Goal: Find contact information: Obtain details needed to contact an individual or organization

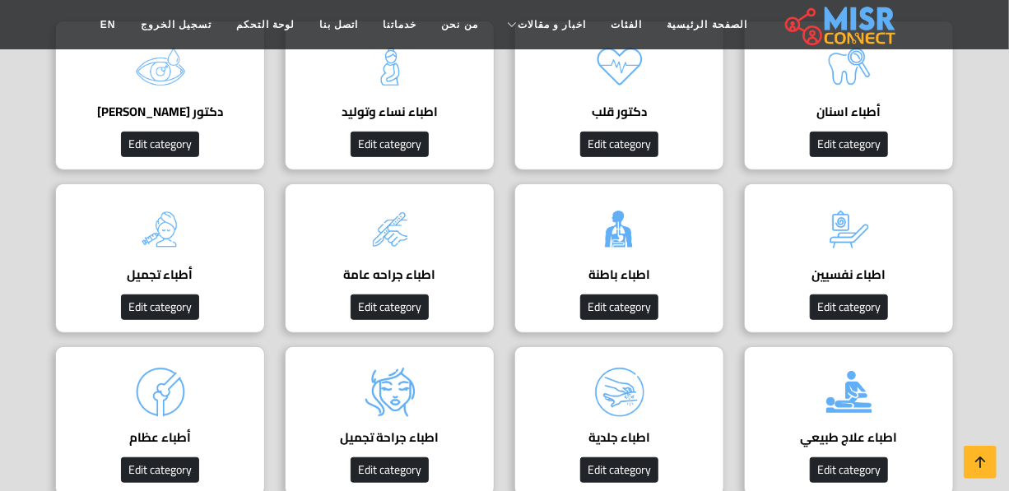
scroll to position [224, 0]
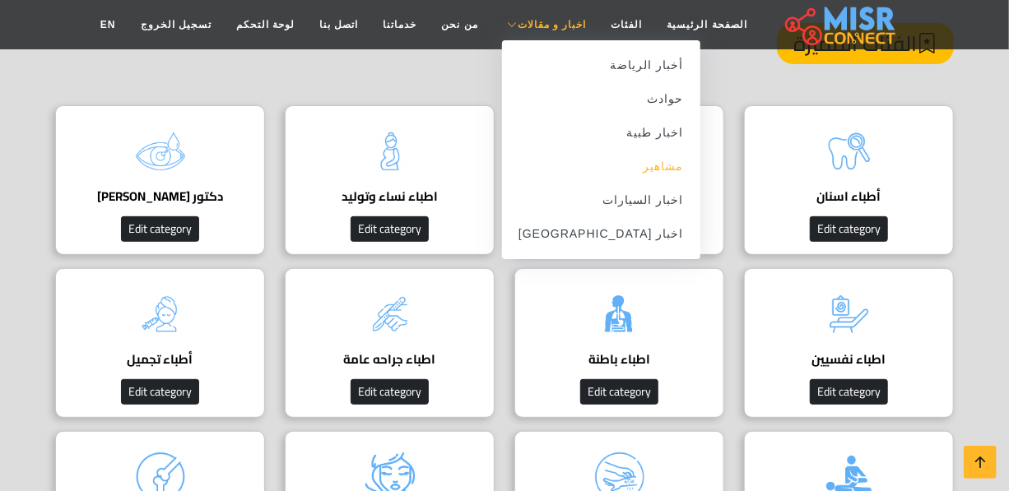
click at [636, 165] on link "مشاهير" at bounding box center [601, 167] width 198 height 34
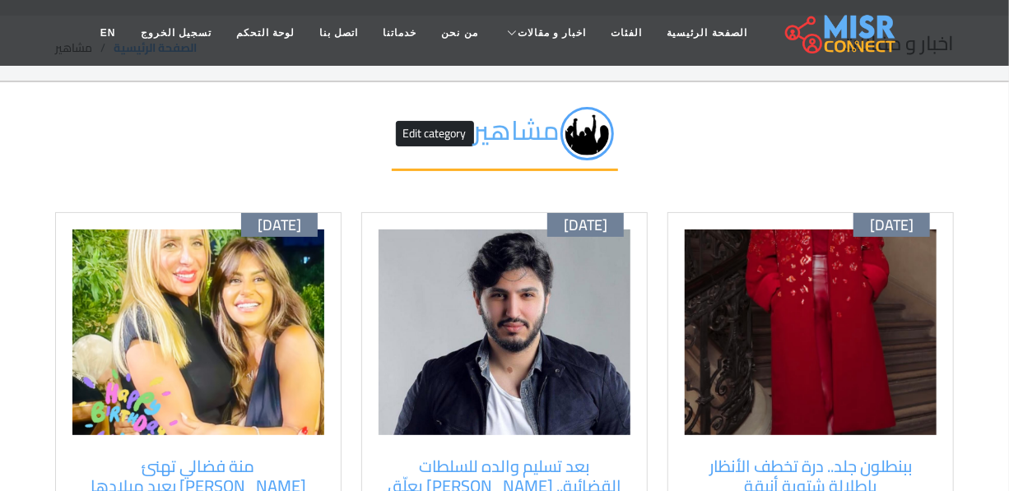
scroll to position [74, 0]
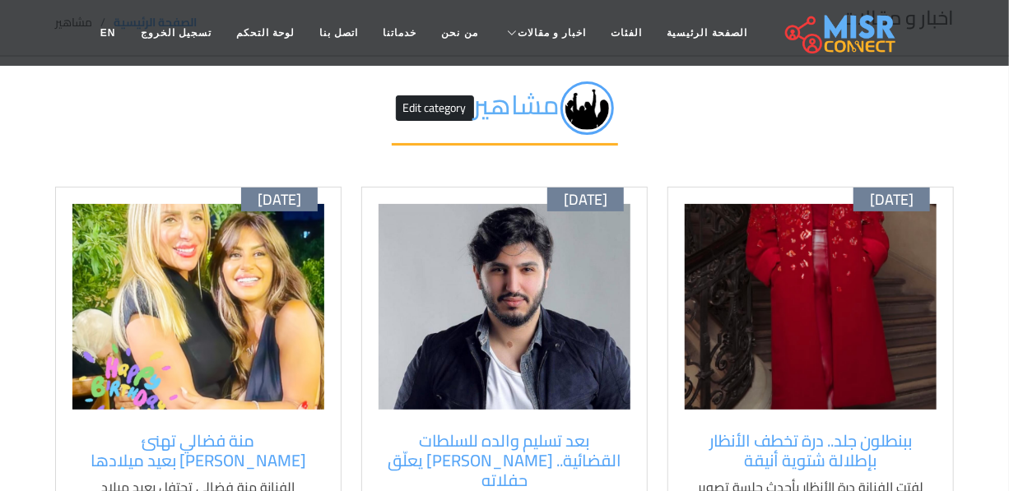
click at [834, 312] on img at bounding box center [811, 307] width 252 height 206
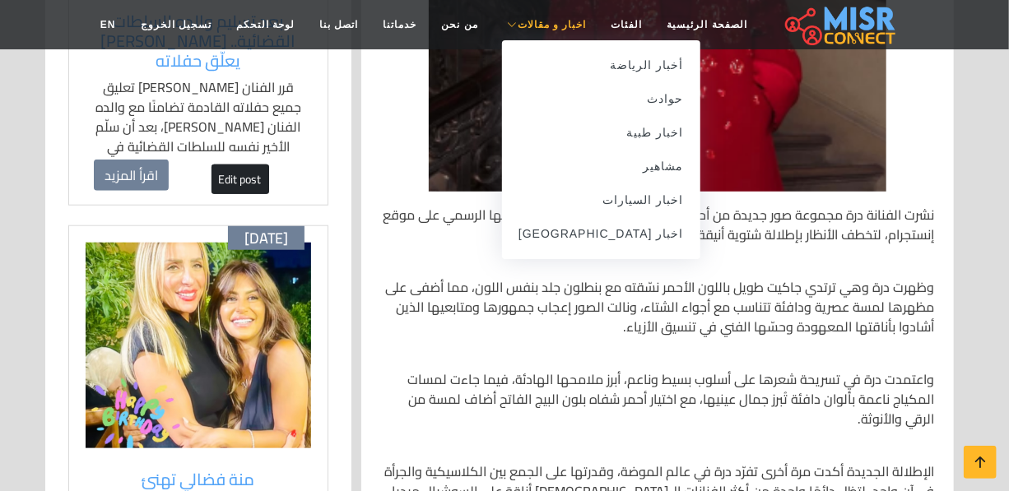
scroll to position [598, 0]
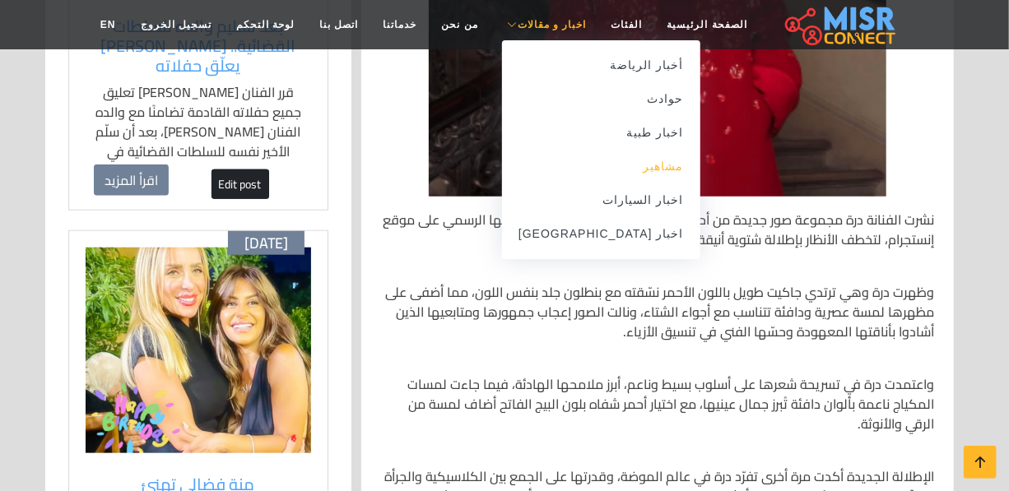
click at [625, 172] on link "مشاهير" at bounding box center [601, 167] width 198 height 34
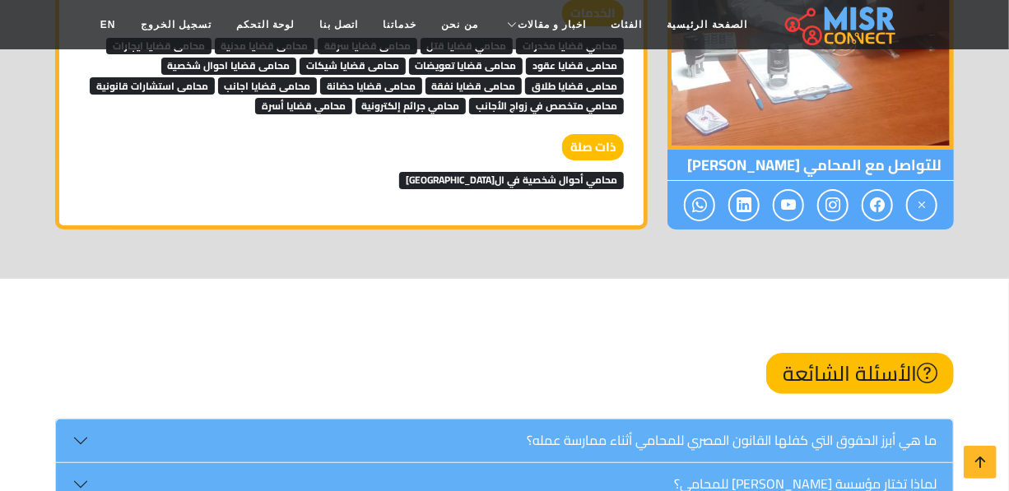
scroll to position [5387, 0]
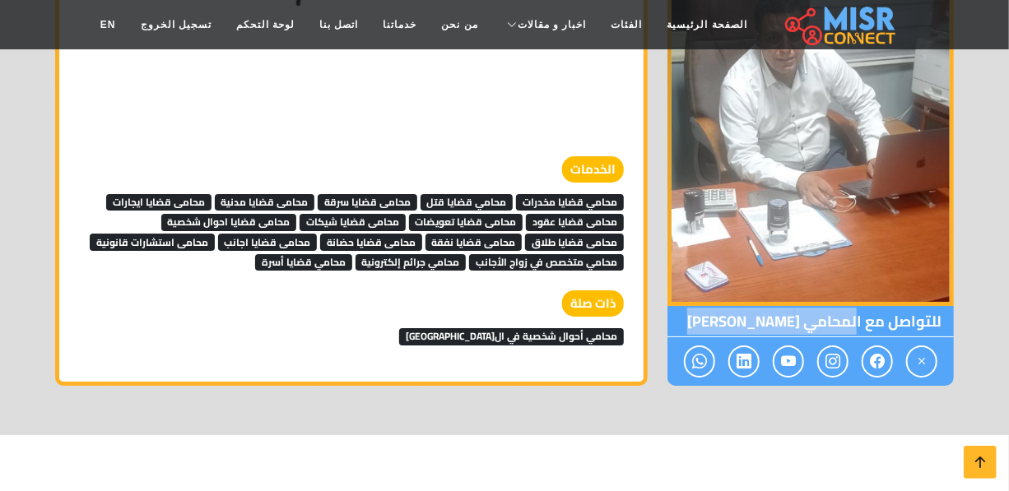
drag, startPoint x: 859, startPoint y: 263, endPoint x: 738, endPoint y: 277, distance: 121.7
click at [738, 306] on div "للتواصل مع المحامي [PERSON_NAME]" at bounding box center [810, 346] width 286 height 80
copy div "لمحامي شعبان قياتي"
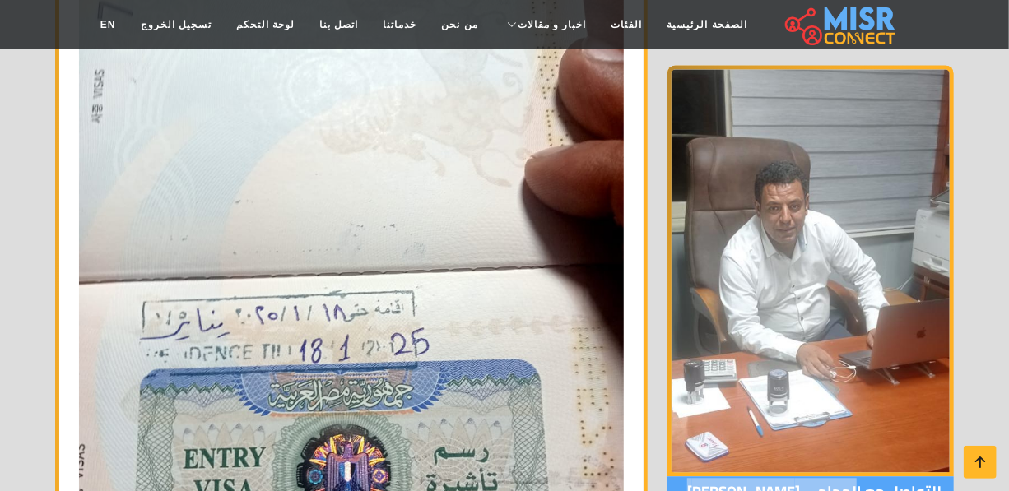
scroll to position [0, 0]
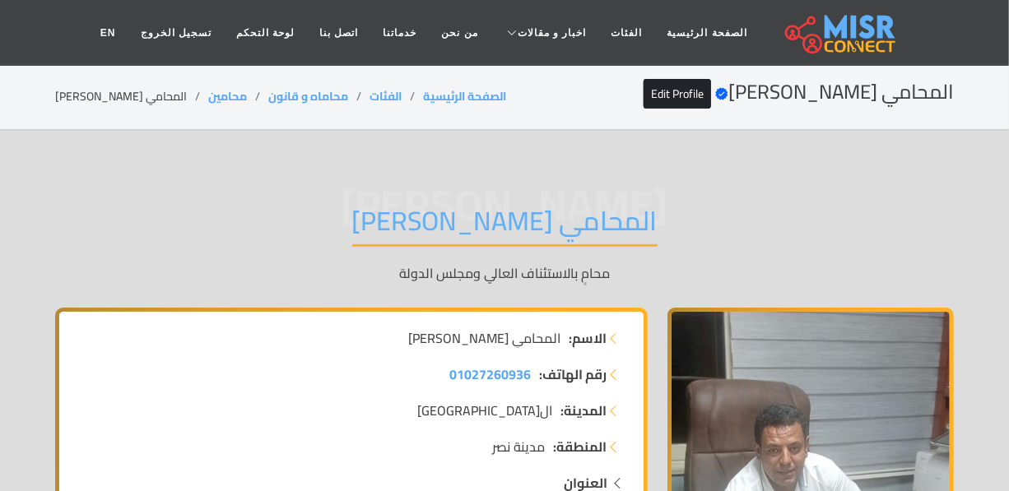
click at [91, 97] on li "المحامي شعبان قياتي" at bounding box center [131, 96] width 153 height 17
copy main "المحامي شعبان قياتي"
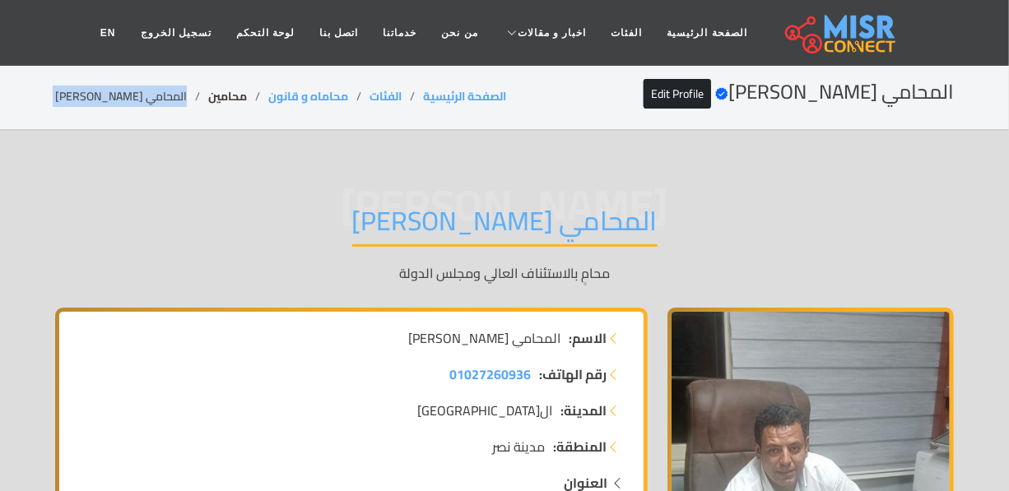
copy main "المحامي شعبان قياتي"
drag, startPoint x: 226, startPoint y: 95, endPoint x: 183, endPoint y: 103, distance: 43.4
click at [208, 103] on li "محامين" at bounding box center [238, 96] width 60 height 17
copy link "محامين"
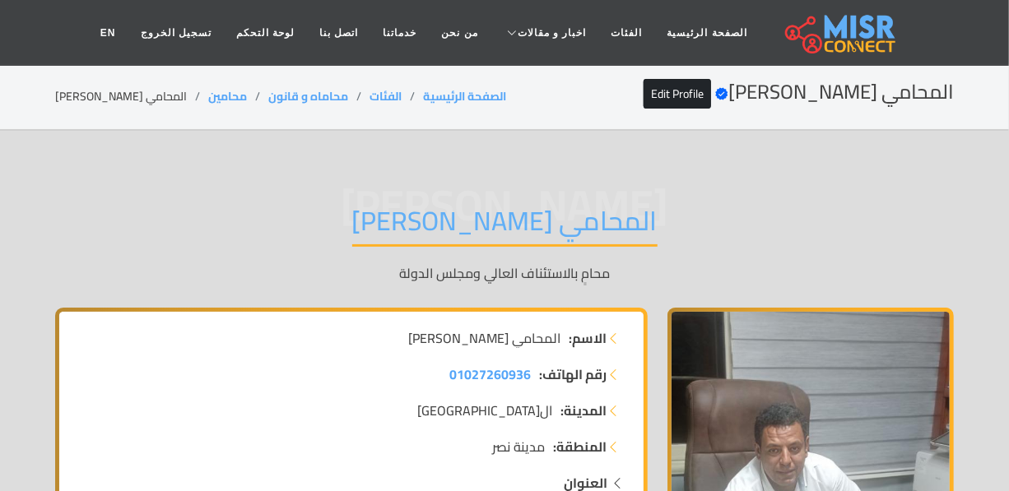
click at [81, 88] on li "المحامي شعبان قياتي" at bounding box center [131, 96] width 153 height 17
click at [84, 91] on li "المحامي شعبان قياتي" at bounding box center [131, 96] width 153 height 17
copy main "المحامي شعبان قياتي"
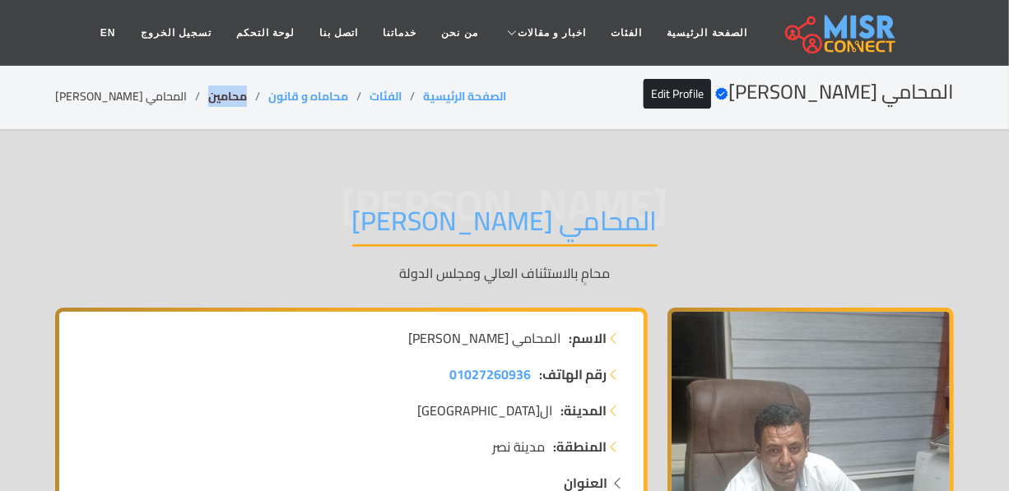
drag, startPoint x: 222, startPoint y: 94, endPoint x: 184, endPoint y: 100, distance: 39.1
click at [208, 100] on li "محامين" at bounding box center [238, 96] width 60 height 17
copy link "محامين"
click at [117, 93] on li "المحامي شعبان قياتي" at bounding box center [131, 96] width 153 height 17
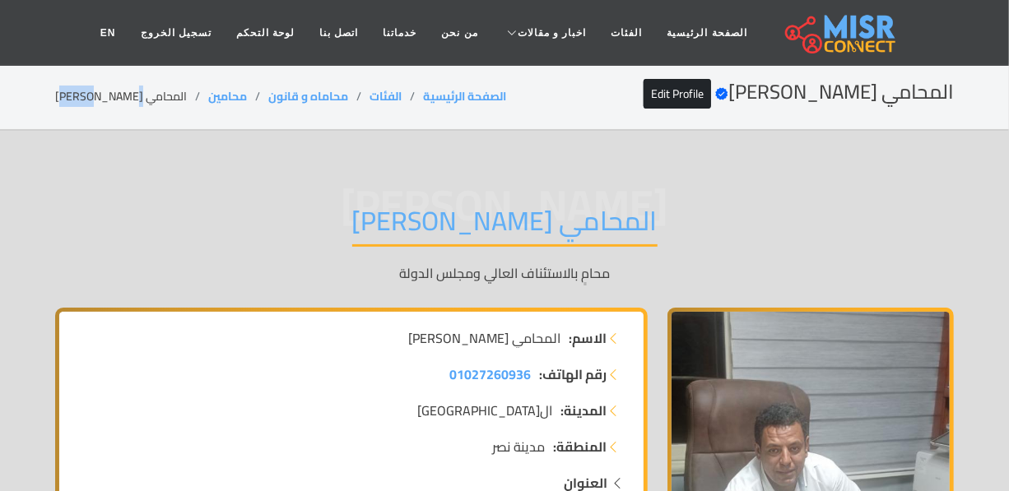
click at [117, 93] on li "المحامي شعبان قياتي" at bounding box center [131, 96] width 153 height 17
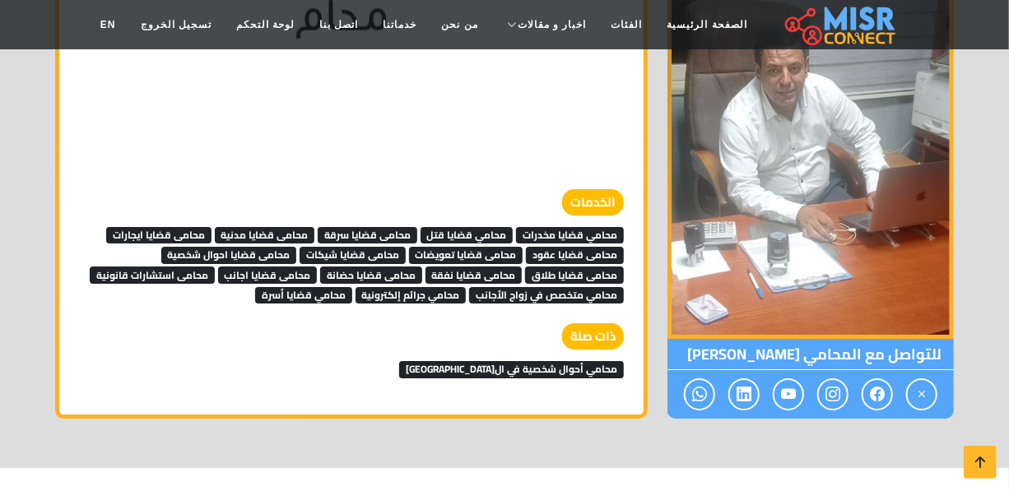
scroll to position [5400, 0]
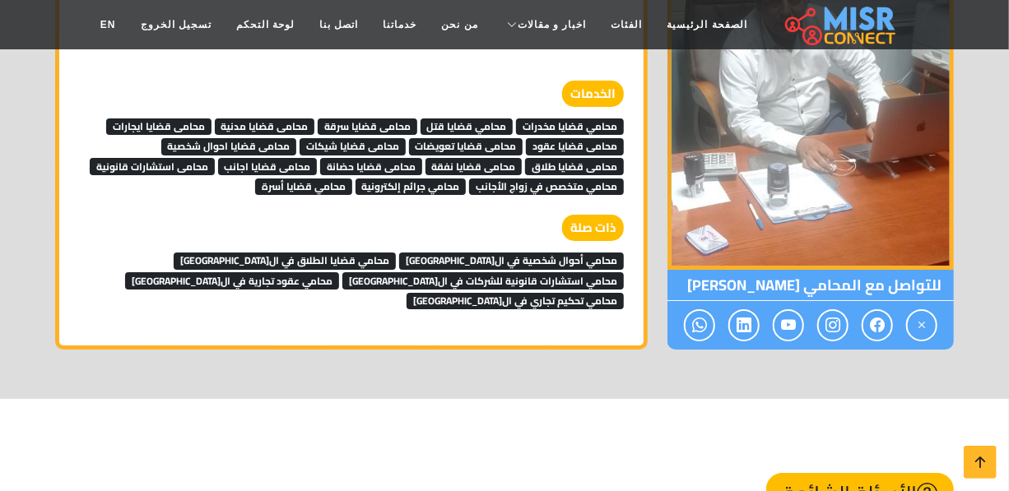
scroll to position [5462, 0]
